Goal: Transaction & Acquisition: Purchase product/service

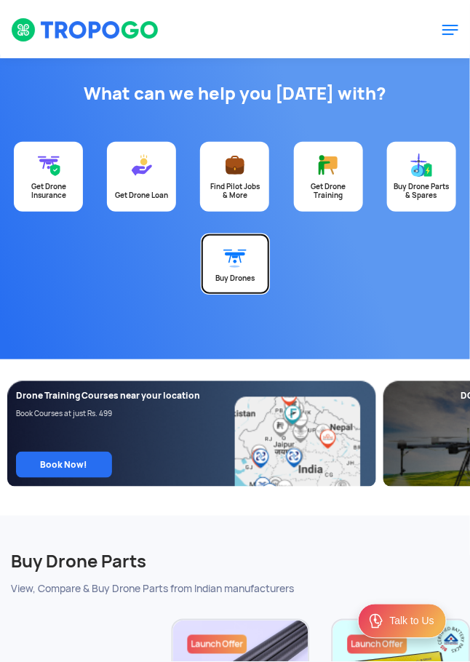
click at [237, 268] on link "Buy Drones" at bounding box center [235, 264] width 69 height 61
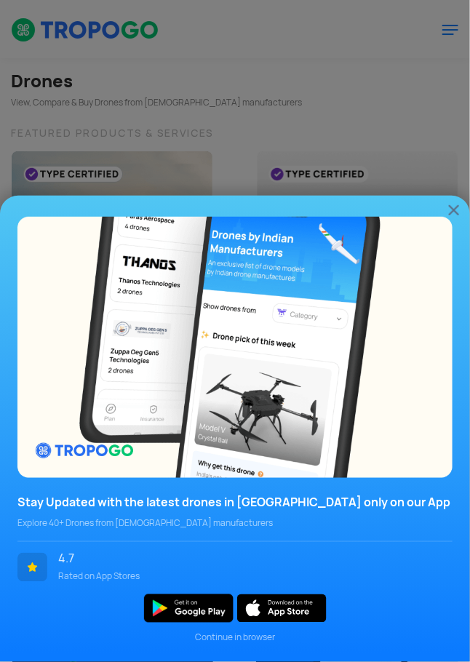
click at [447, 218] on img at bounding box center [453, 209] width 17 height 17
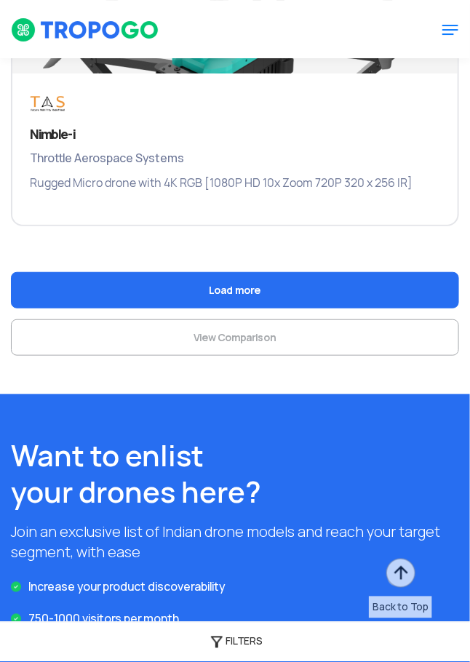
scroll to position [3005, 0]
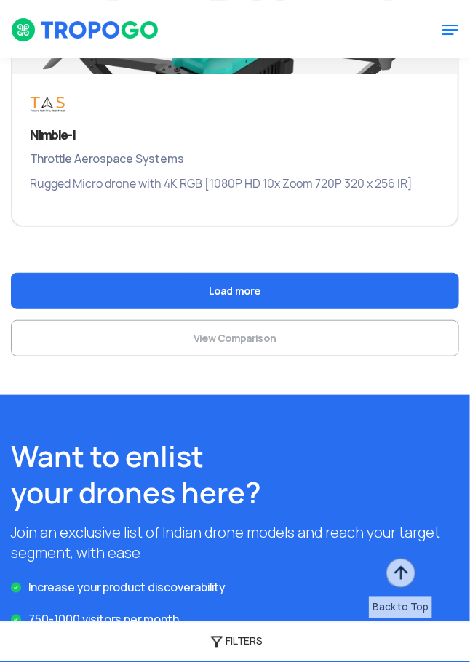
click at [360, 303] on button "Load more" at bounding box center [235, 291] width 448 height 36
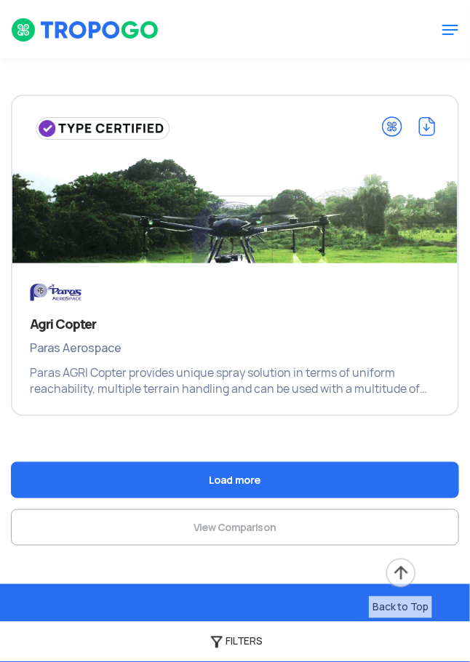
scroll to position [4969, 0]
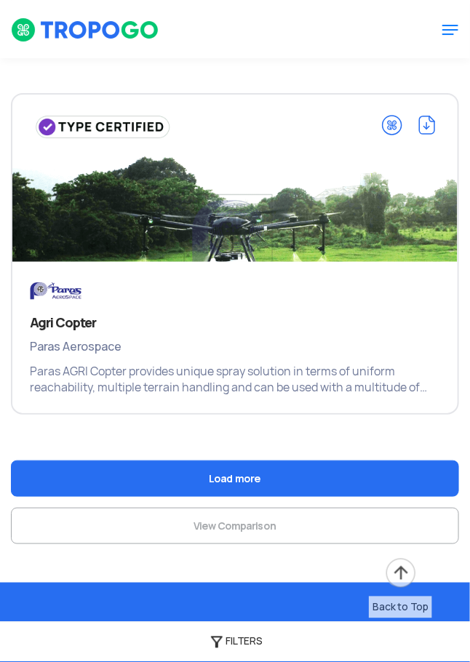
click at [295, 478] on button "Load more" at bounding box center [235, 478] width 448 height 36
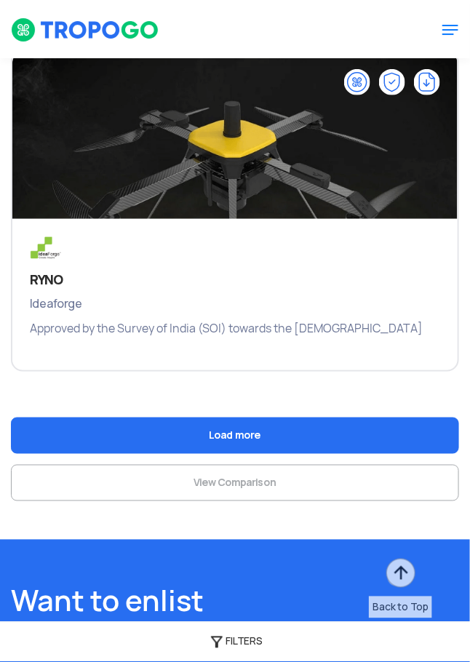
scroll to position [7166, 0]
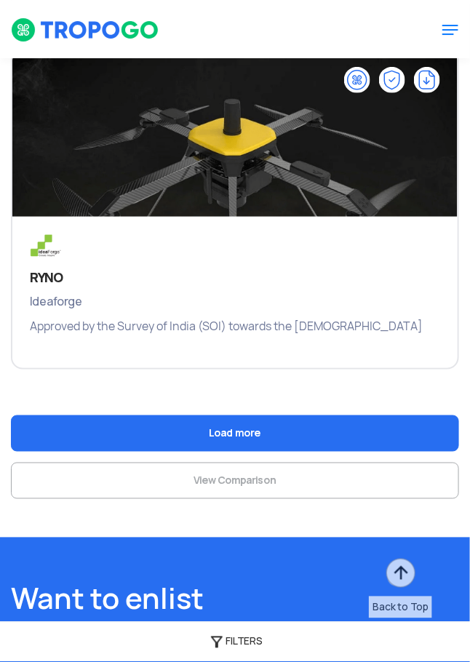
click at [327, 438] on button "Load more" at bounding box center [235, 433] width 448 height 36
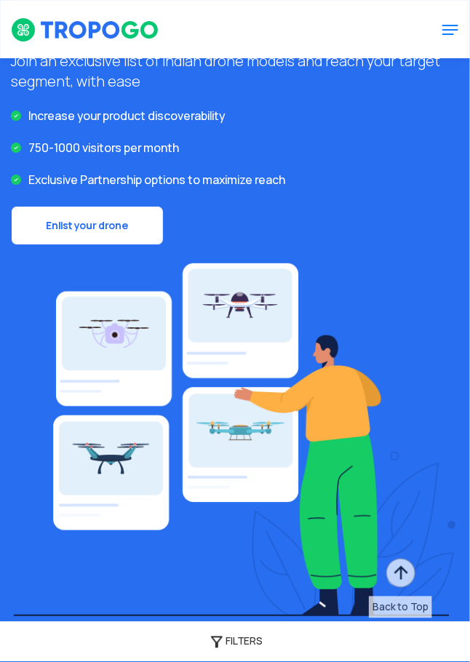
scroll to position [9940, 0]
